Goal: Information Seeking & Learning: Learn about a topic

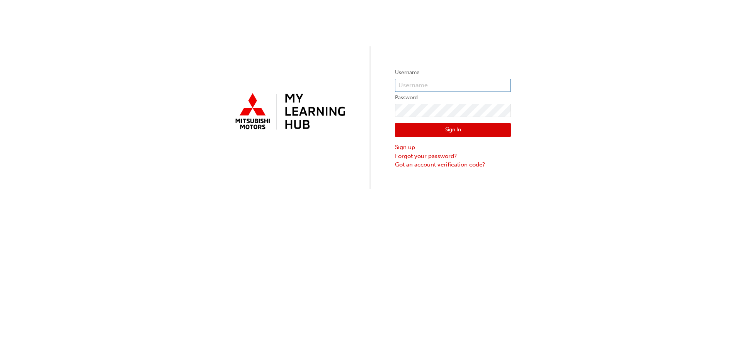
type input "0005770754"
click at [460, 131] on button "Sign In" at bounding box center [453, 130] width 116 height 15
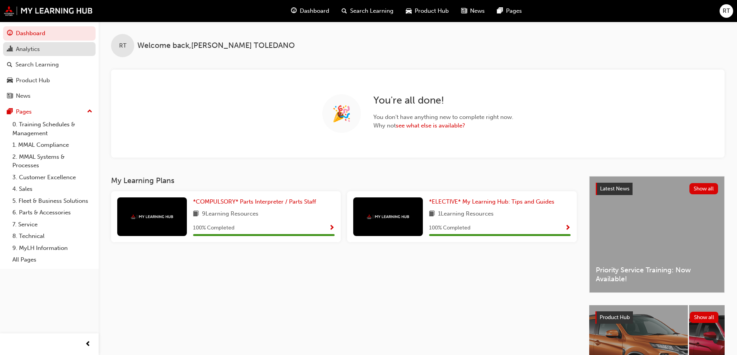
click at [39, 49] on div "Analytics" at bounding box center [28, 49] width 24 height 9
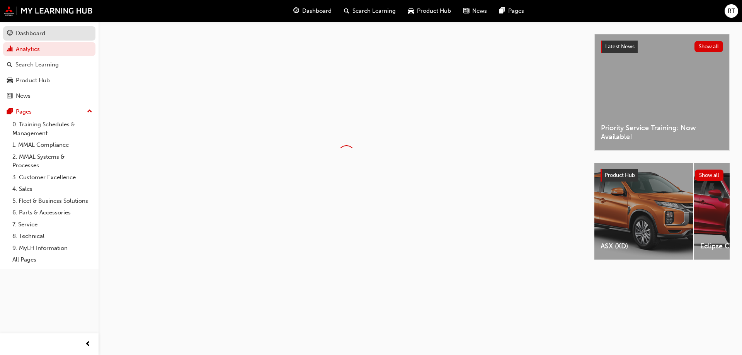
click at [43, 36] on div "Dashboard" at bounding box center [30, 33] width 29 height 9
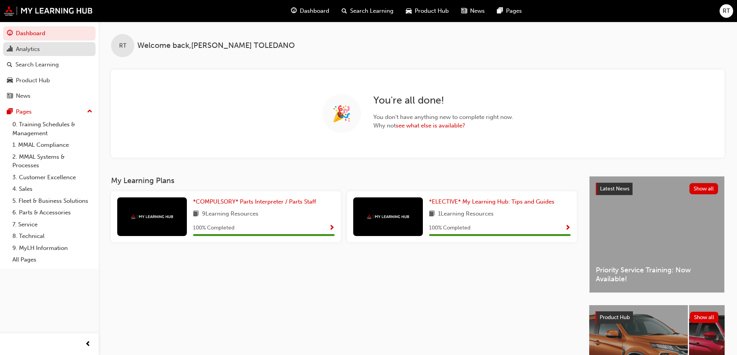
click at [44, 50] on div "Analytics" at bounding box center [49, 49] width 85 height 10
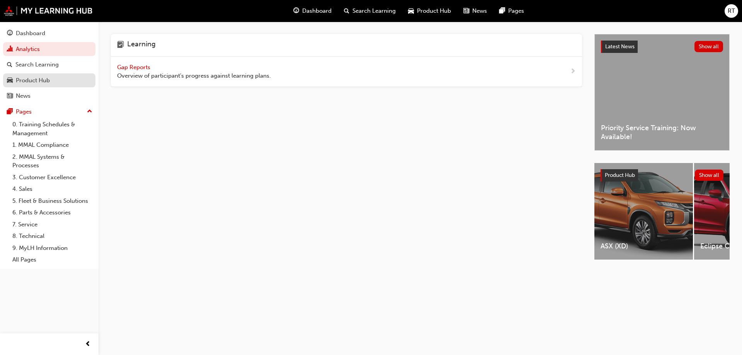
click at [42, 78] on div "Product Hub" at bounding box center [33, 80] width 34 height 9
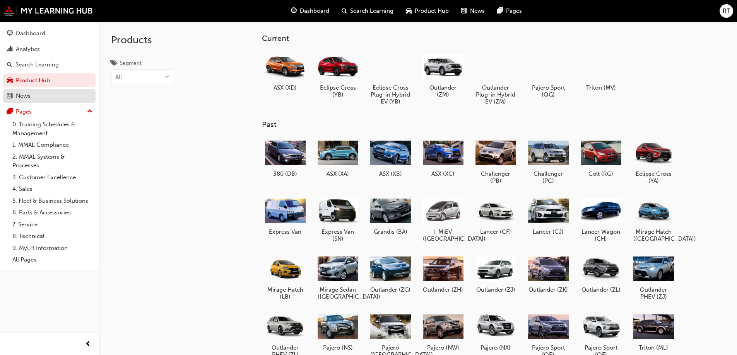
click at [40, 97] on div "News" at bounding box center [49, 96] width 85 height 10
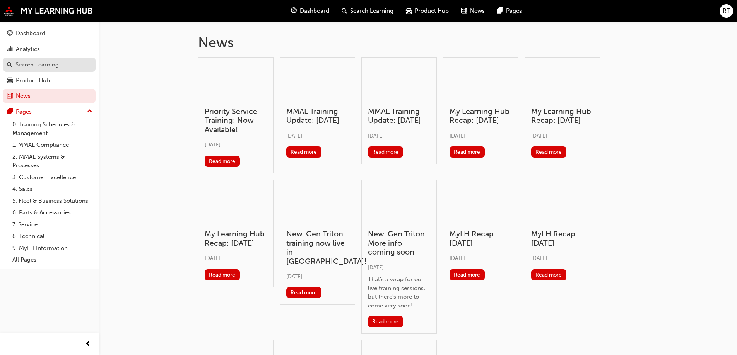
click at [41, 65] on div "Search Learning" at bounding box center [36, 64] width 43 height 9
